Goal: Transaction & Acquisition: Purchase product/service

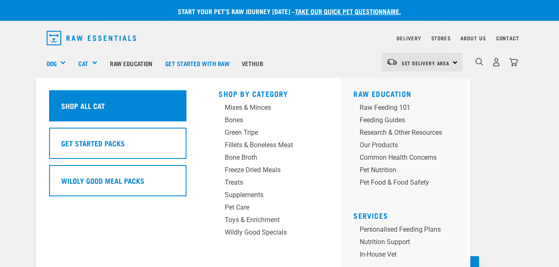
click at [82, 102] on h5 "Shop All Cat" at bounding box center [83, 105] width 44 height 11
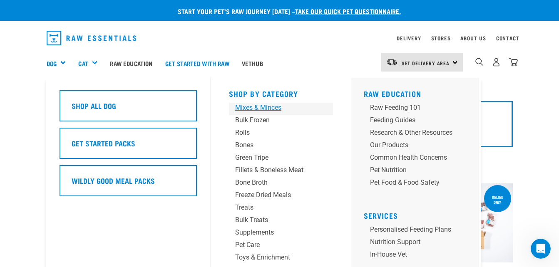
click at [256, 106] on div "Mixes & Minces" at bounding box center [274, 108] width 78 height 10
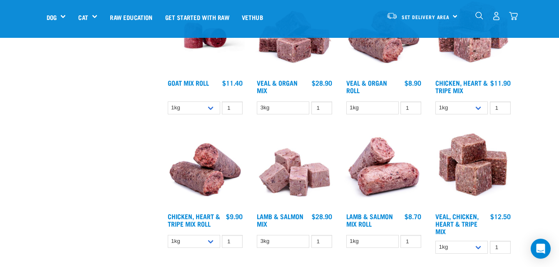
scroll to position [416, 0]
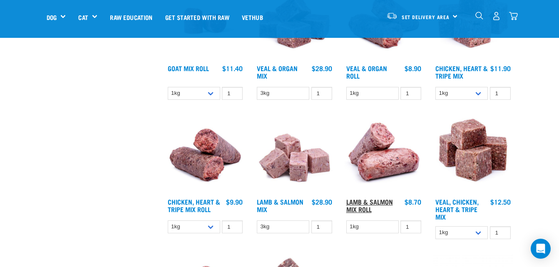
click at [363, 203] on link "Lamb & Salmon Mix Roll" at bounding box center [369, 205] width 47 height 11
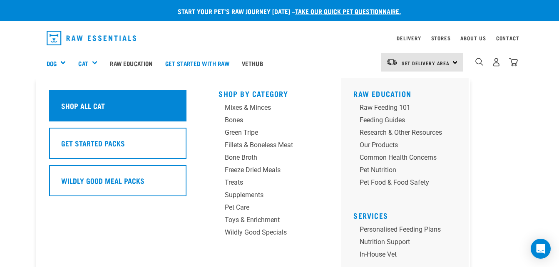
click at [85, 102] on h5 "Shop All Cat" at bounding box center [83, 105] width 44 height 11
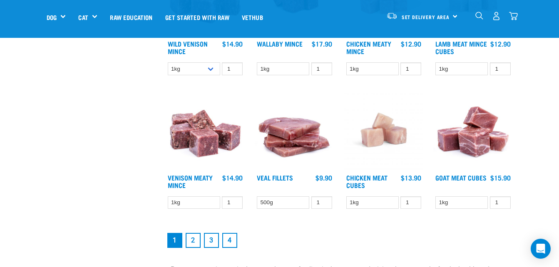
scroll to position [1041, 0]
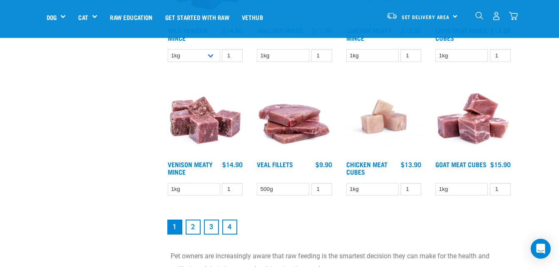
click at [193, 230] on link "2" at bounding box center [193, 227] width 15 height 15
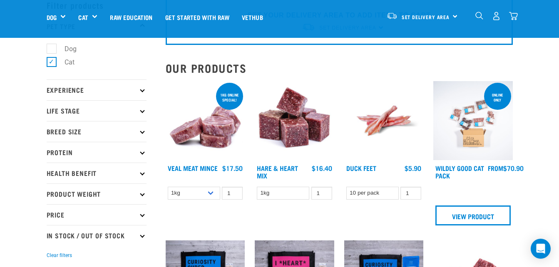
scroll to position [42, 0]
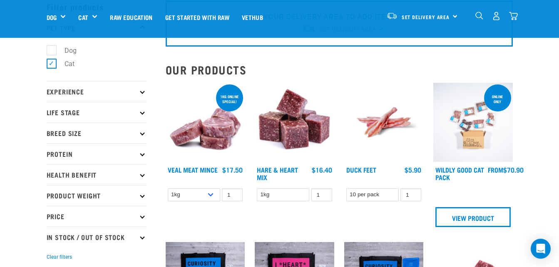
click at [294, 126] on img at bounding box center [294, 122] width 79 height 79
